Goal: Information Seeking & Learning: Learn about a topic

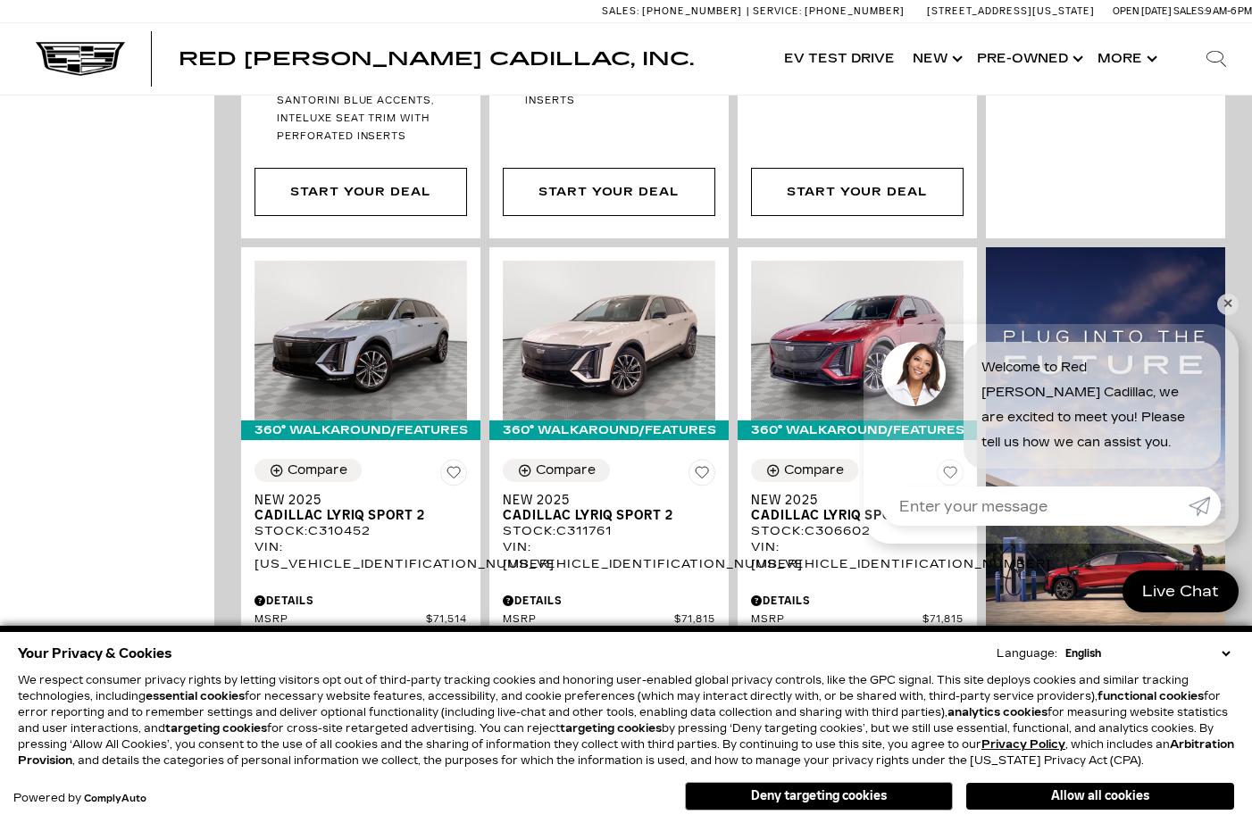
scroll to position [2079, 0]
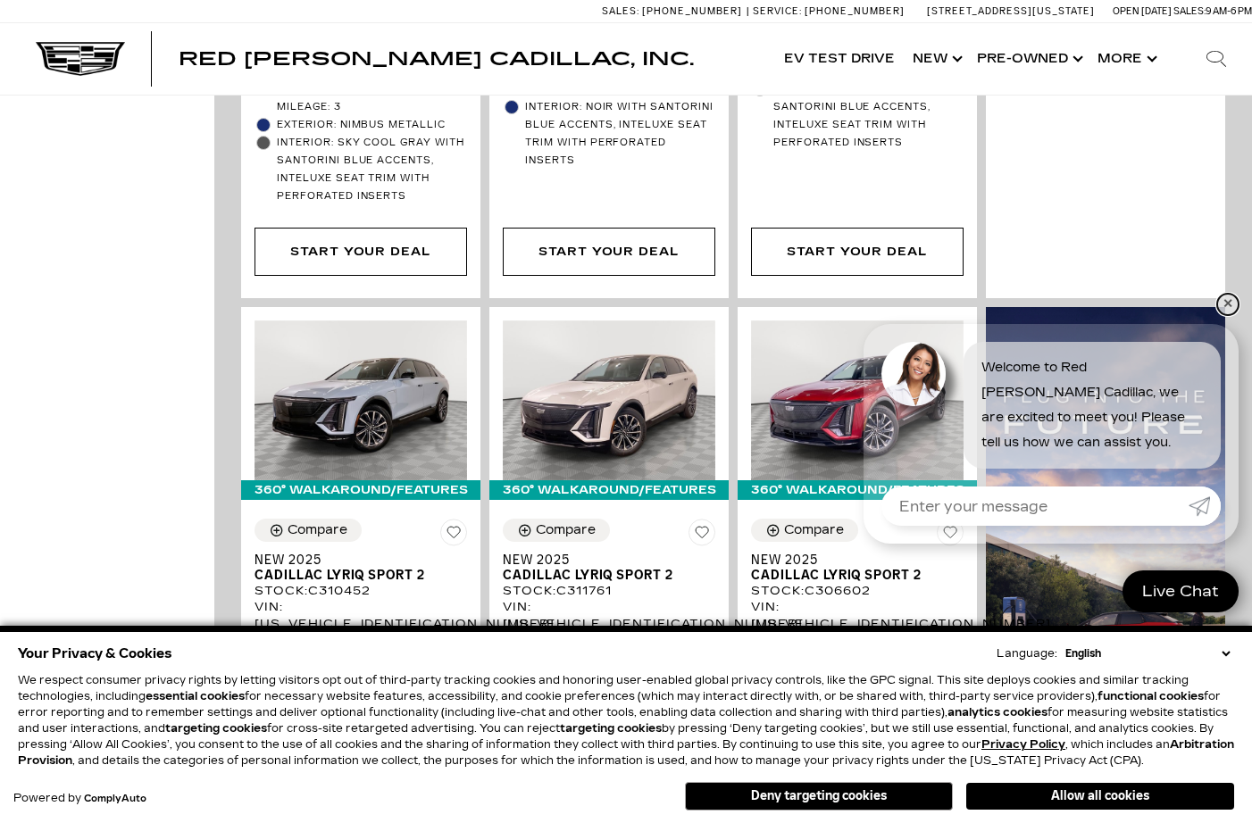
click at [1232, 306] on link "✕" at bounding box center [1227, 304] width 21 height 21
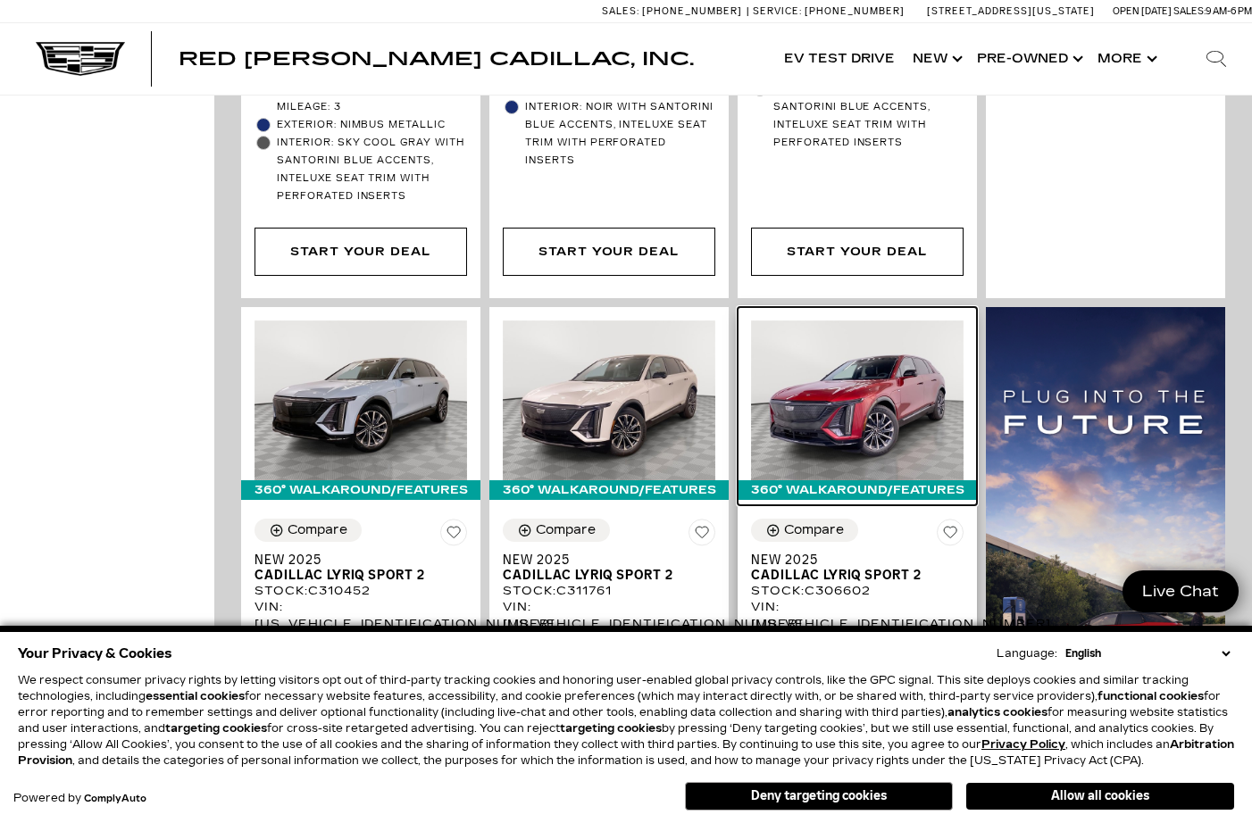
click at [891, 346] on img at bounding box center [857, 401] width 212 height 160
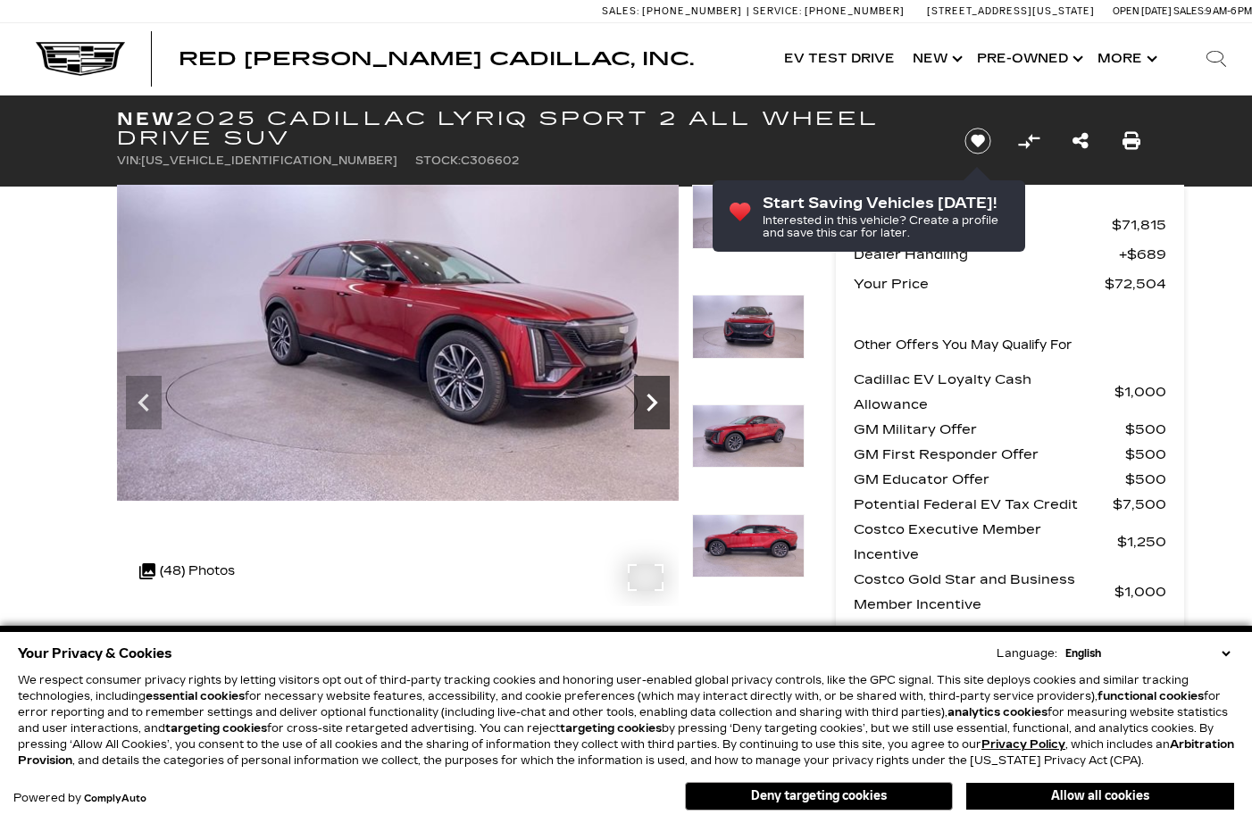
click at [649, 401] on icon "Next" at bounding box center [652, 403] width 36 height 36
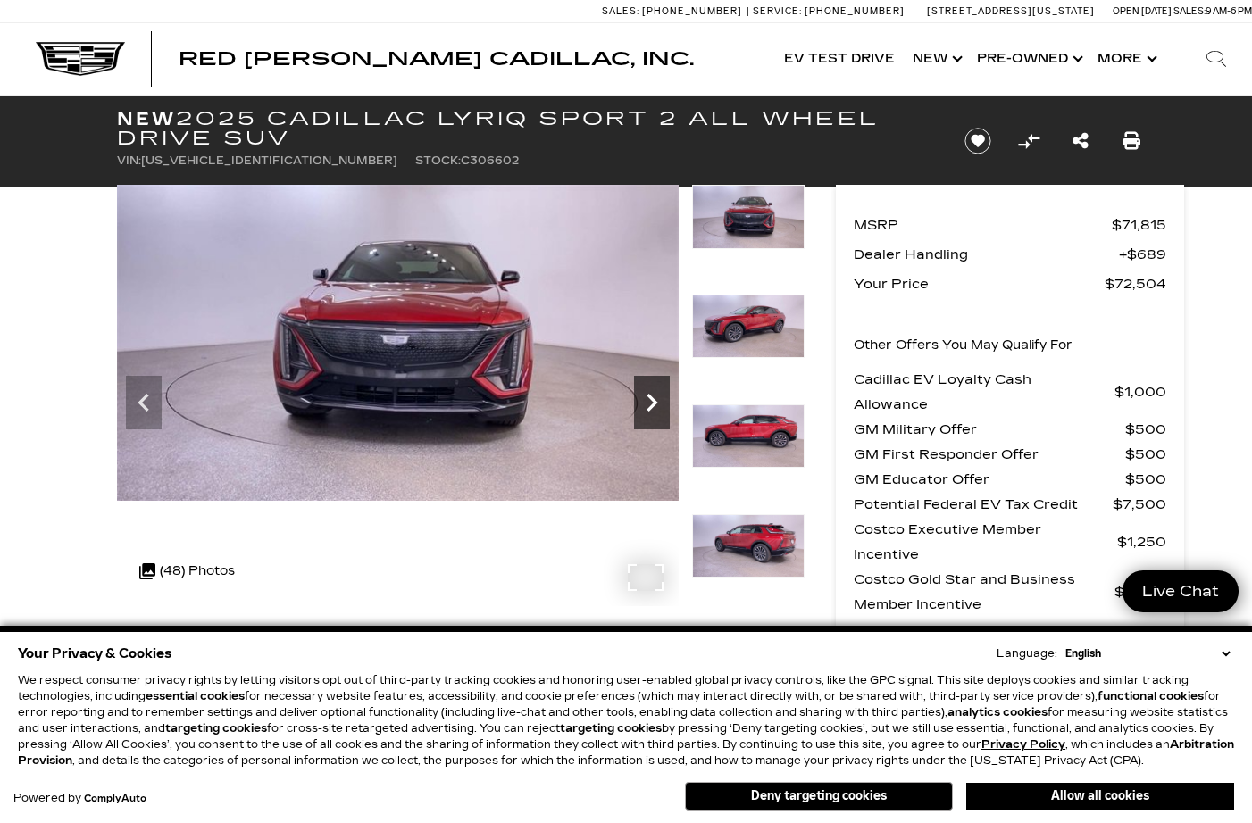
click at [649, 401] on icon "Next" at bounding box center [652, 403] width 36 height 36
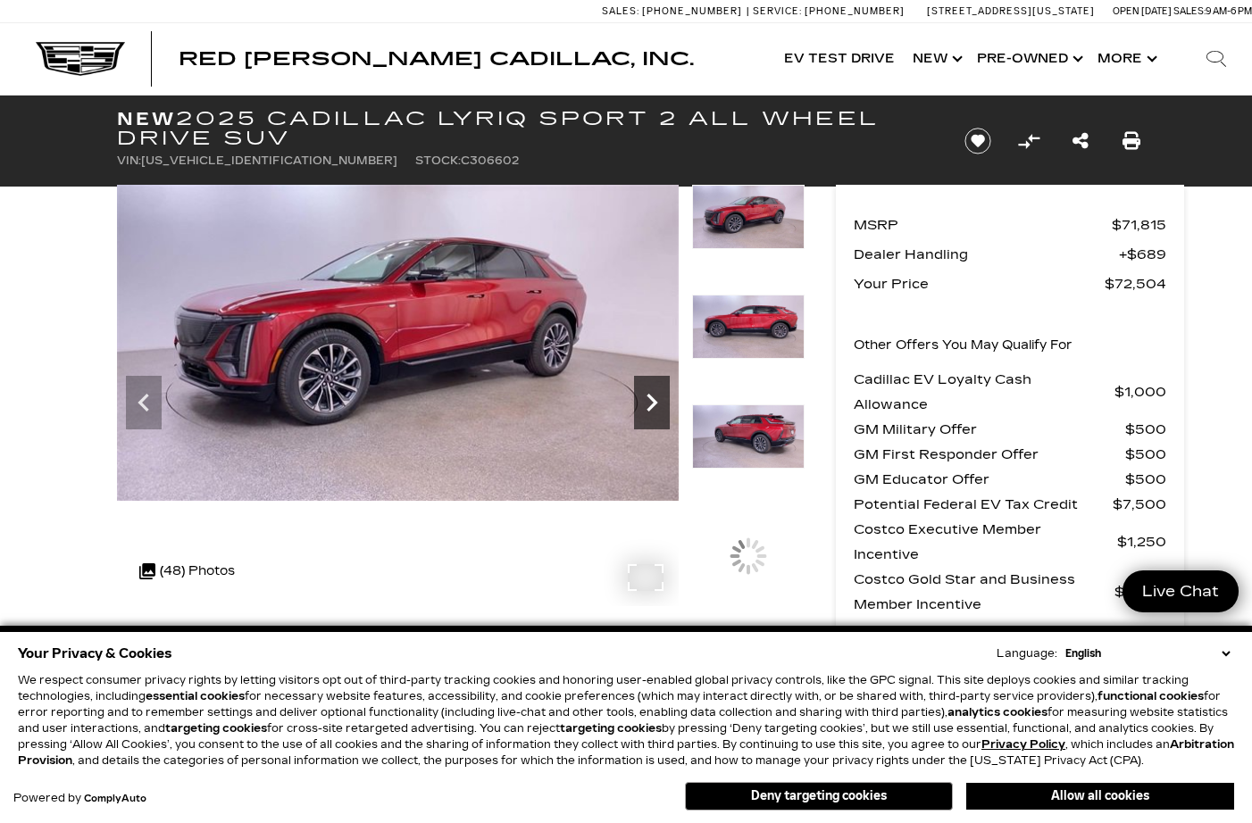
click at [649, 401] on icon "Next" at bounding box center [652, 403] width 36 height 36
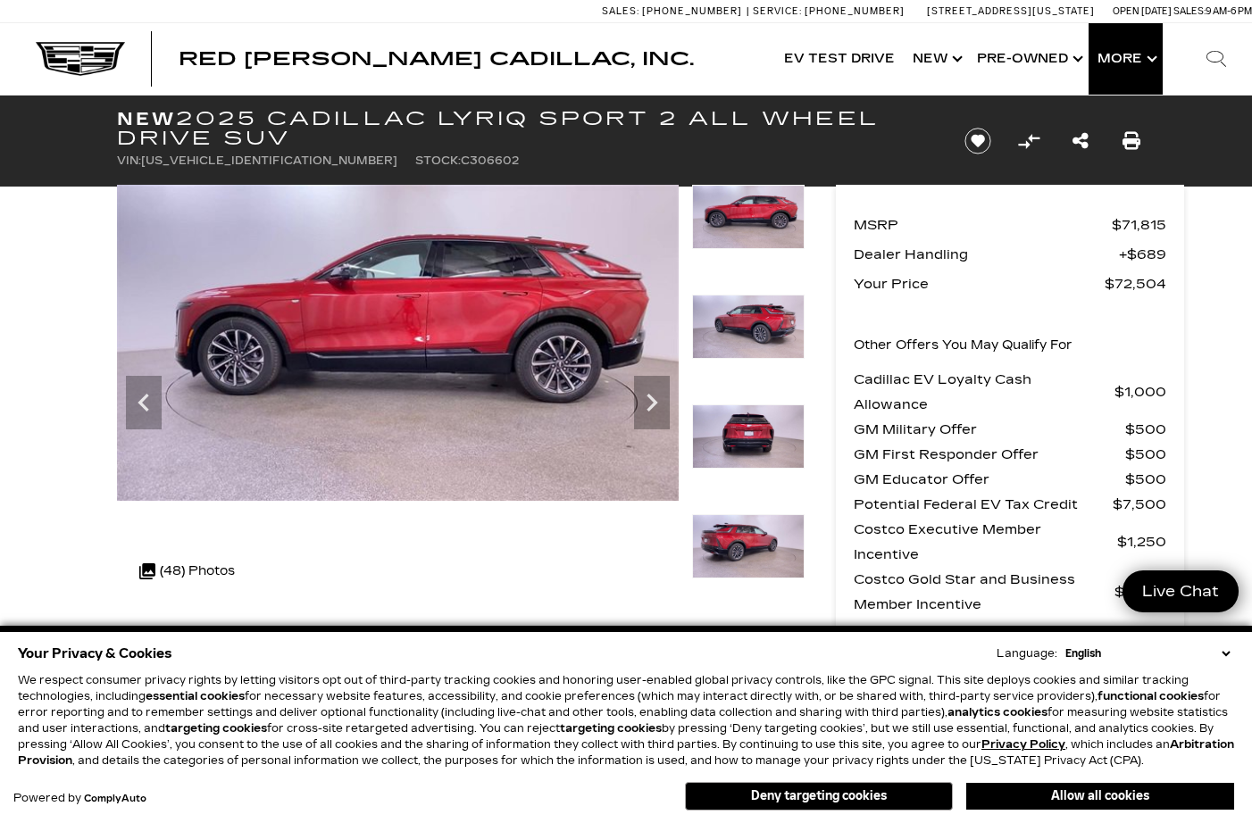
click at [1154, 54] on button "Show More" at bounding box center [1125, 58] width 74 height 71
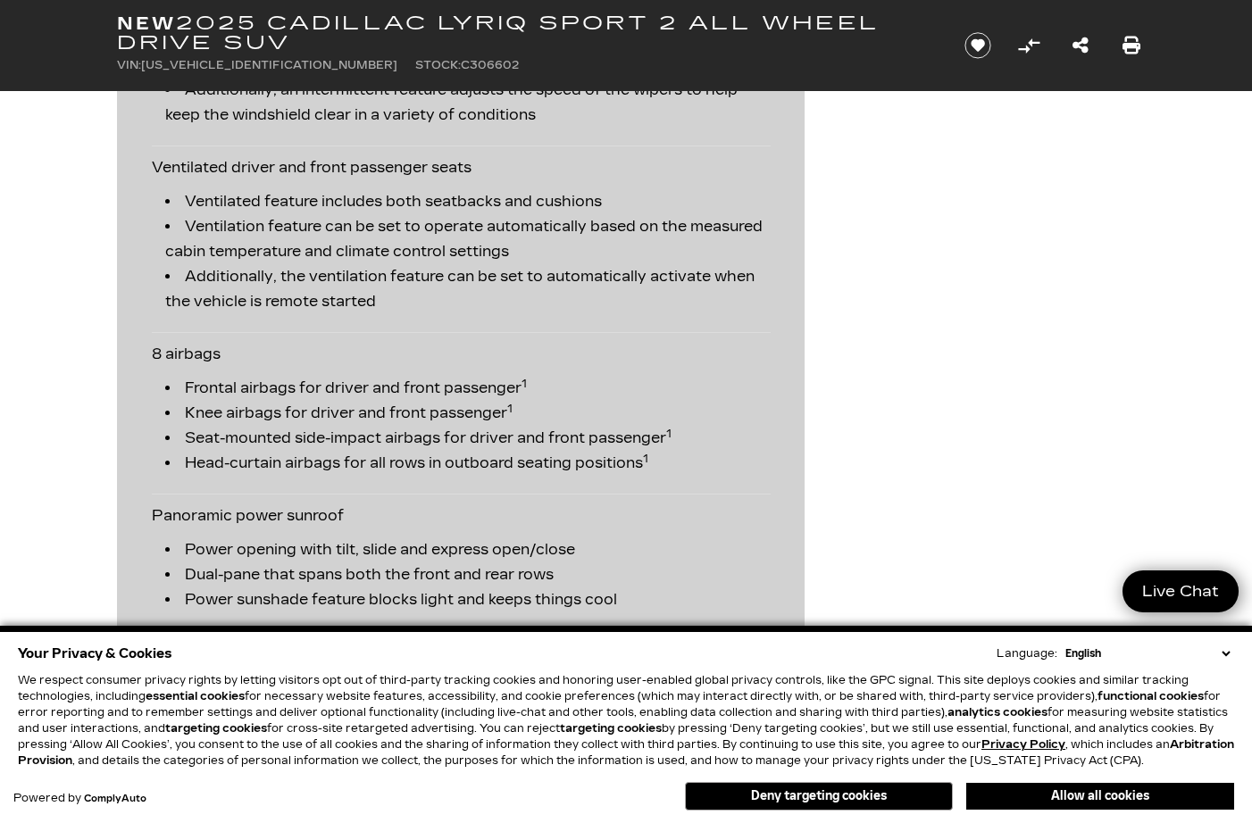
scroll to position [4055, 0]
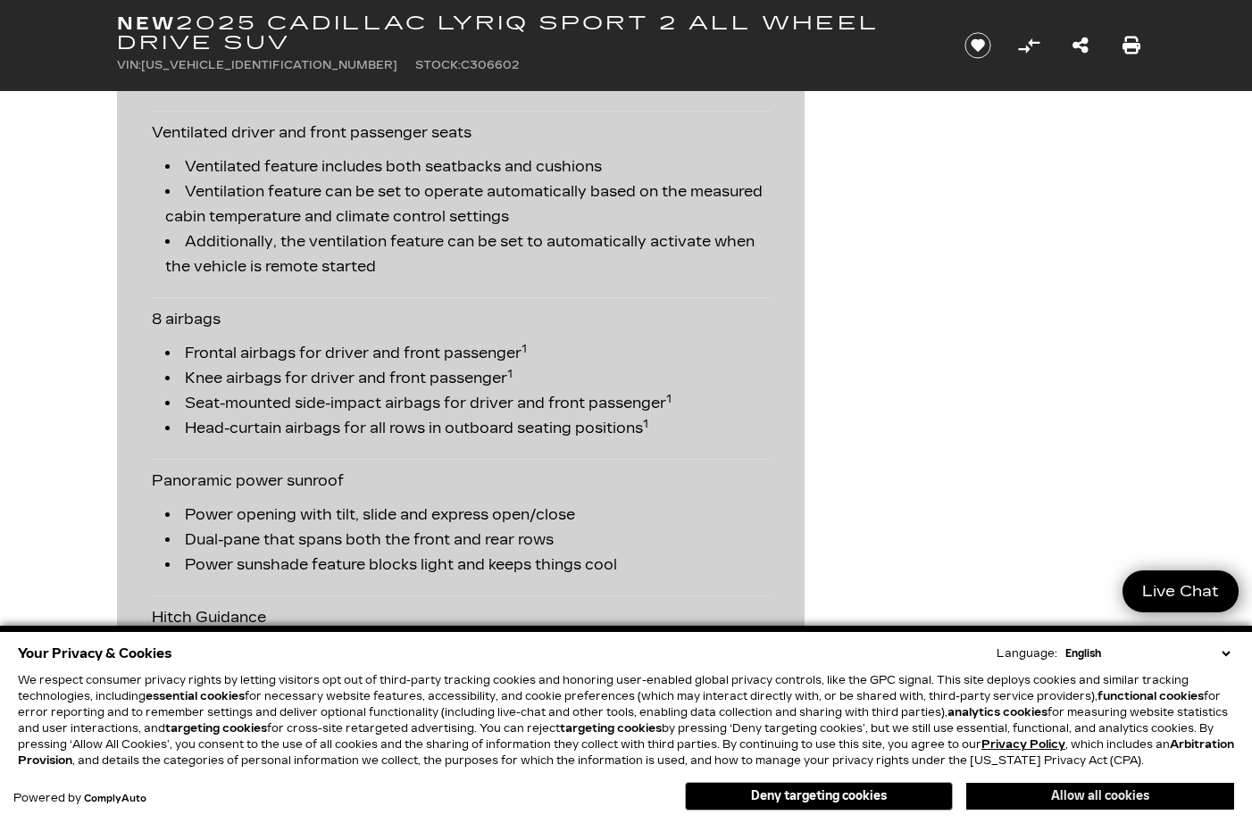
click at [1112, 788] on button "Allow all cookies" at bounding box center [1100, 796] width 268 height 27
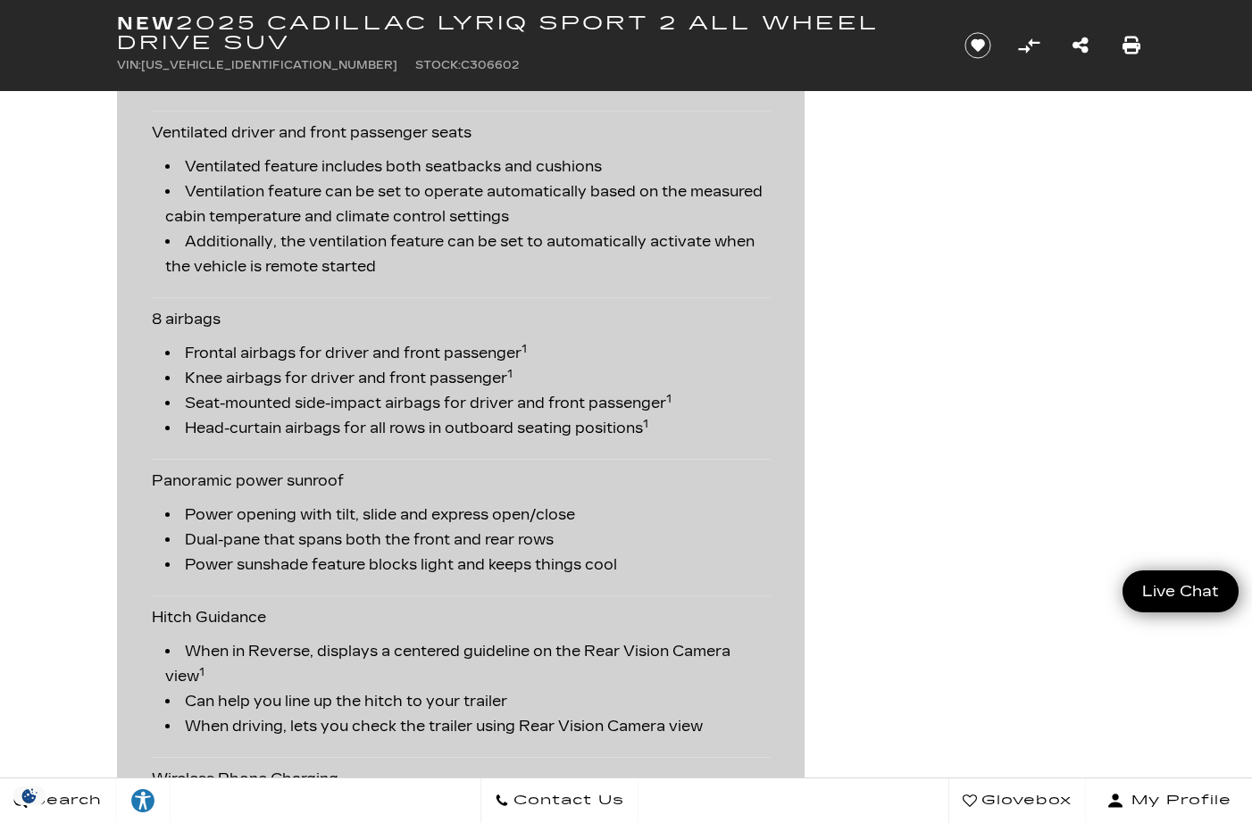
scroll to position [0, 0]
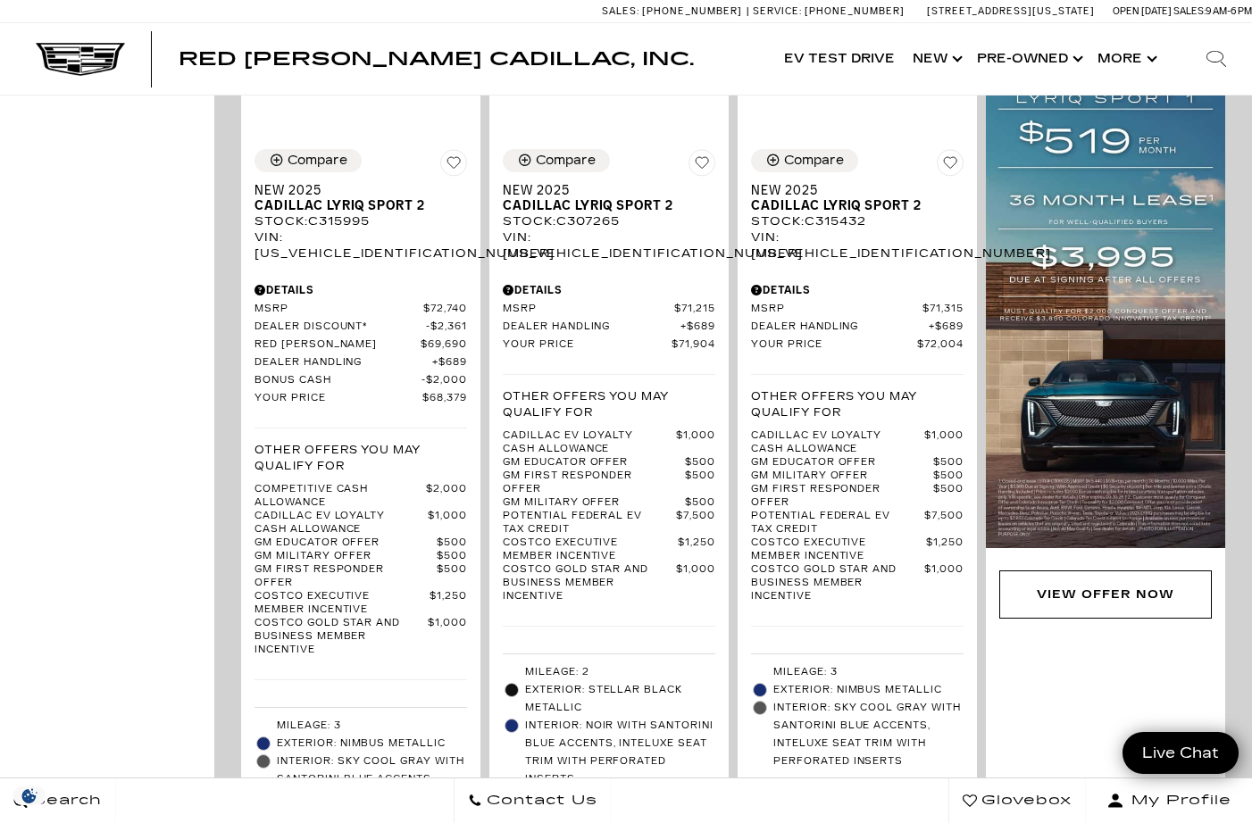
scroll to position [1680, 0]
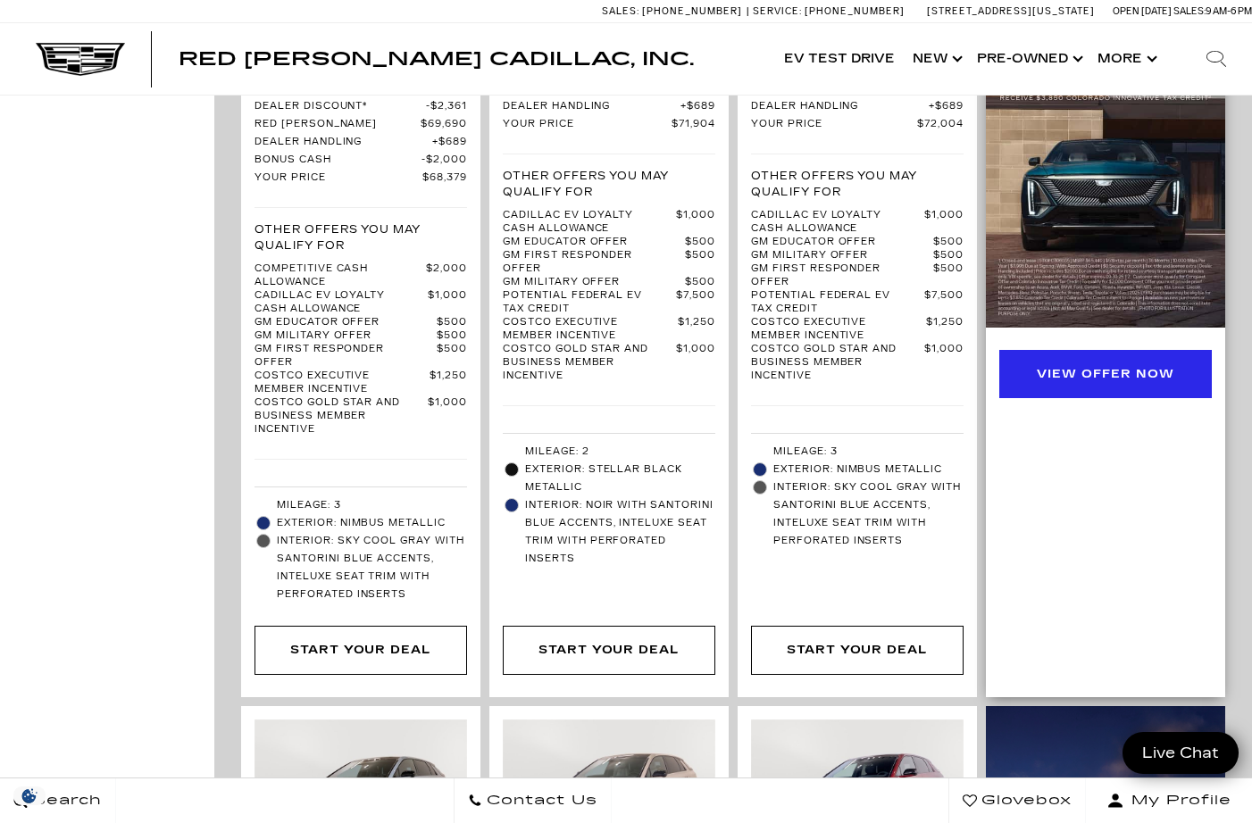
click at [1128, 364] on div "View Offer Now" at bounding box center [1105, 374] width 137 height 20
